Goal: Register for event/course

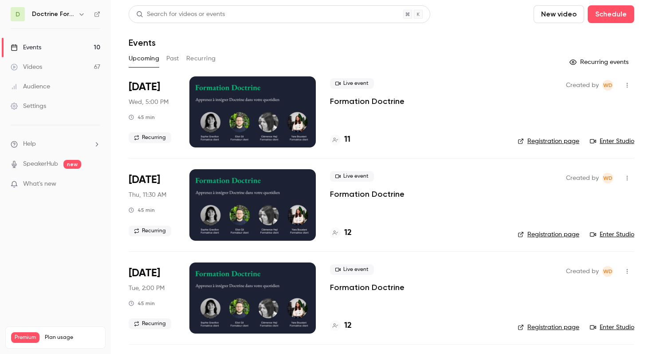
click at [78, 16] on icon "button" at bounding box center [81, 14] width 7 height 7
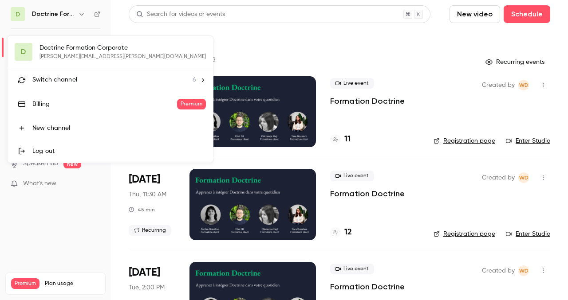
click at [191, 40] on div at bounding box center [284, 150] width 568 height 300
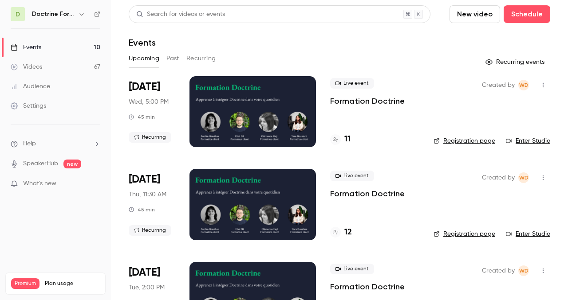
click at [530, 141] on link "Enter Studio" at bounding box center [528, 141] width 44 height 9
click at [465, 141] on link "Registration page" at bounding box center [464, 141] width 62 height 9
click at [345, 140] on h4 "11" at bounding box center [347, 140] width 6 height 12
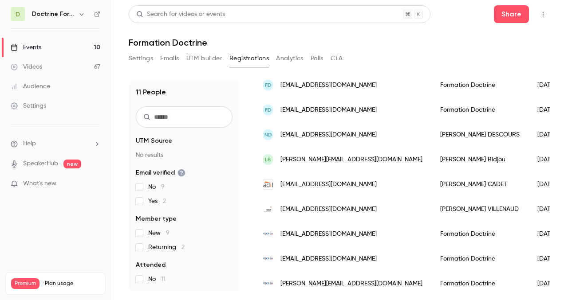
scroll to position [146, 0]
